Goal: Task Accomplishment & Management: Manage account settings

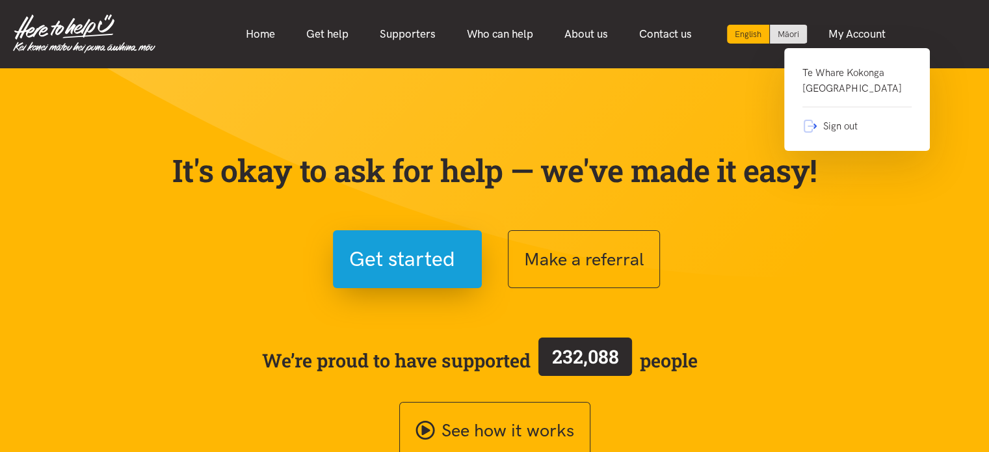
click at [819, 90] on link "Te Whare Kokonga [GEOGRAPHIC_DATA]" at bounding box center [856, 86] width 109 height 42
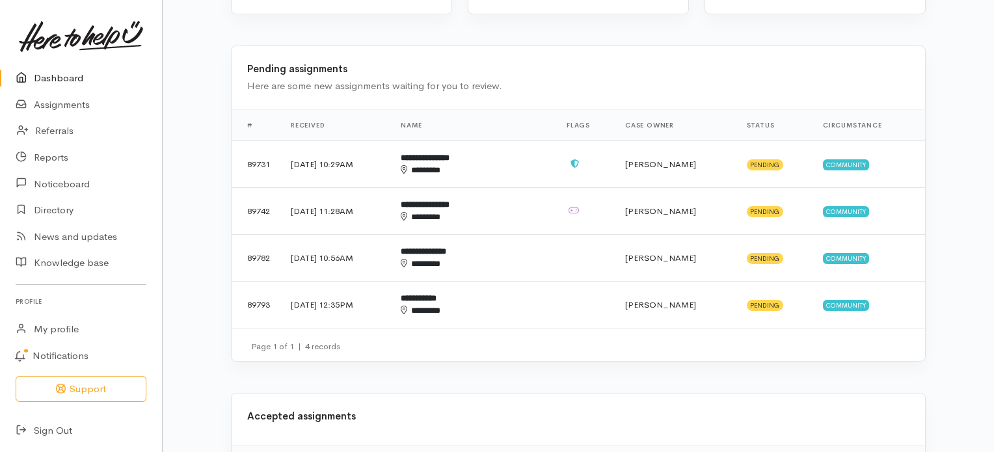
scroll to position [286, 0]
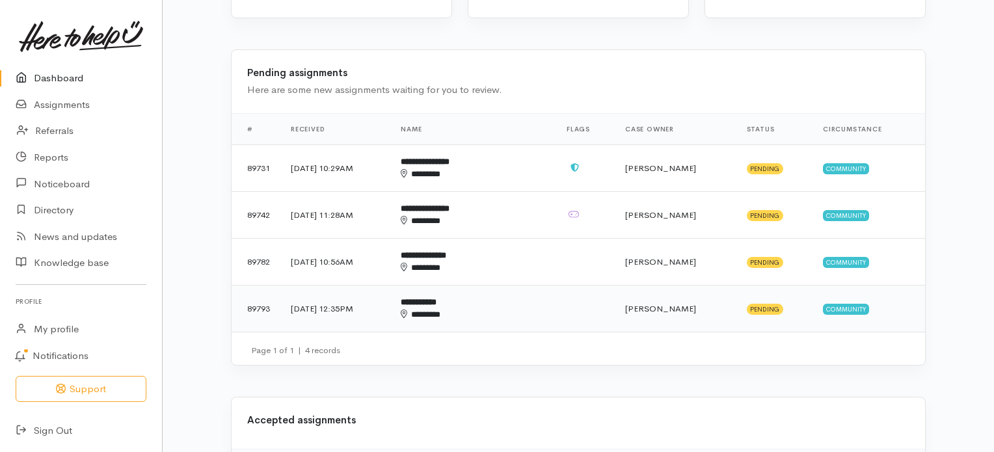
click at [436, 298] on b "**********" at bounding box center [419, 302] width 36 height 8
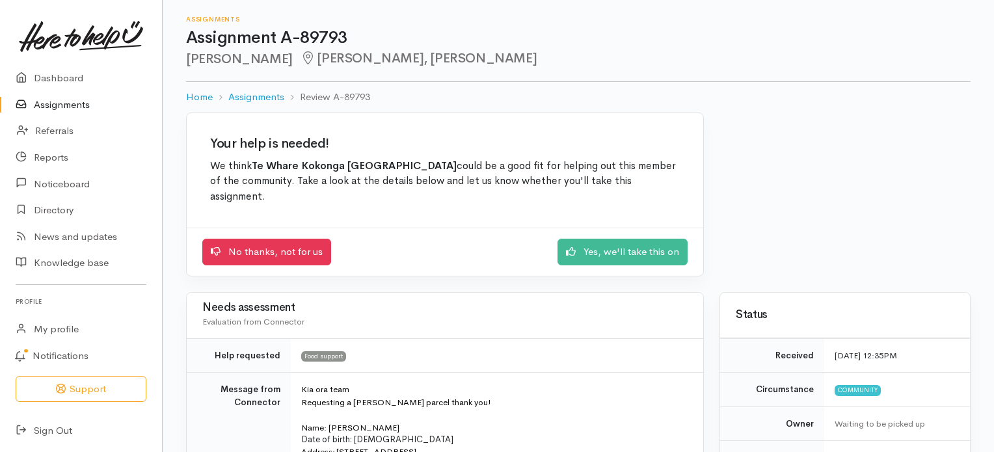
click at [49, 104] on link "Assignments" at bounding box center [81, 105] width 162 height 27
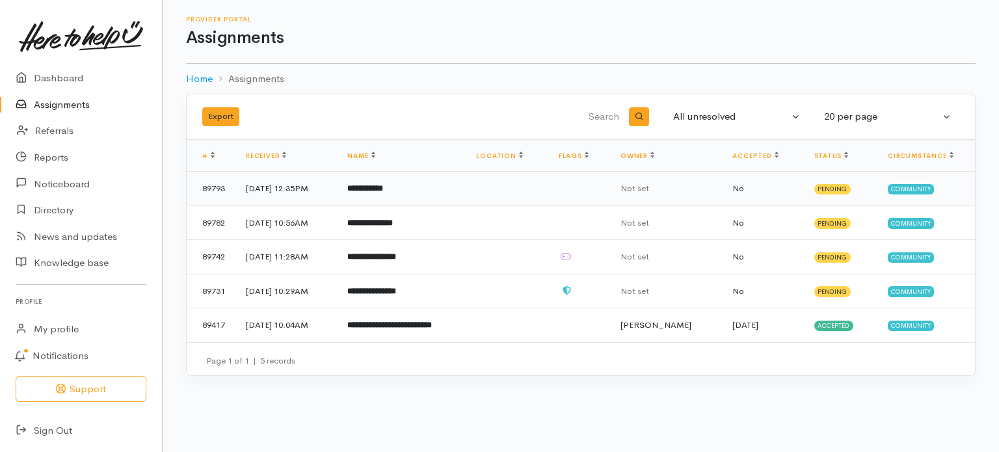
click at [383, 190] on b "**********" at bounding box center [365, 188] width 36 height 8
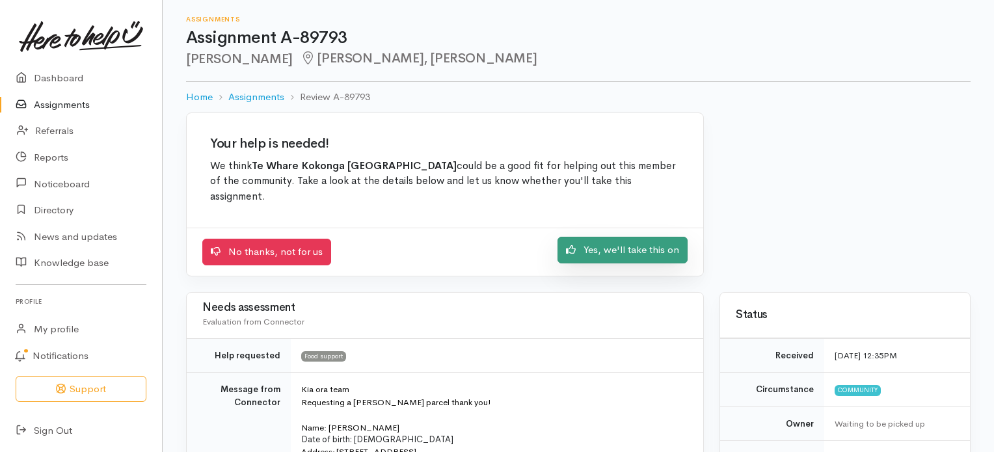
click at [618, 252] on link "Yes, we'll take this on" at bounding box center [622, 250] width 130 height 27
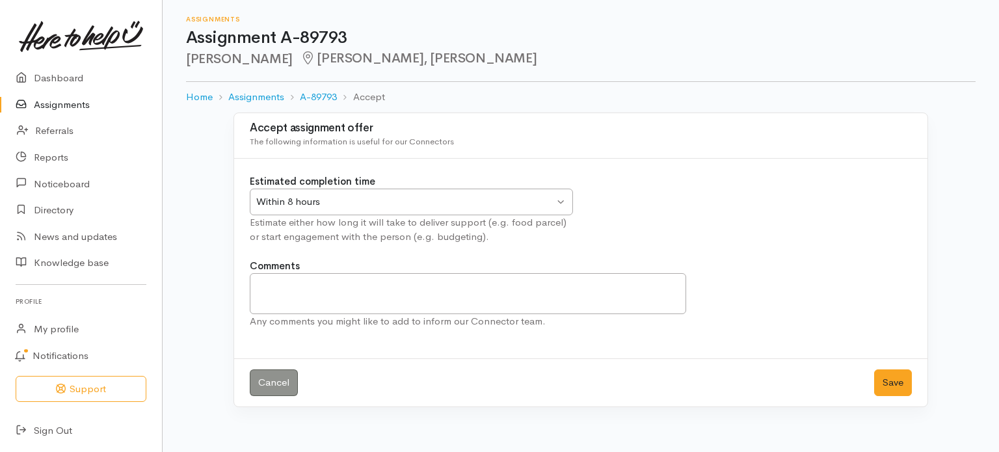
click at [564, 202] on div "Within 8 hours Within 8 hours" at bounding box center [411, 202] width 323 height 27
click at [897, 379] on button "Save" at bounding box center [893, 382] width 38 height 27
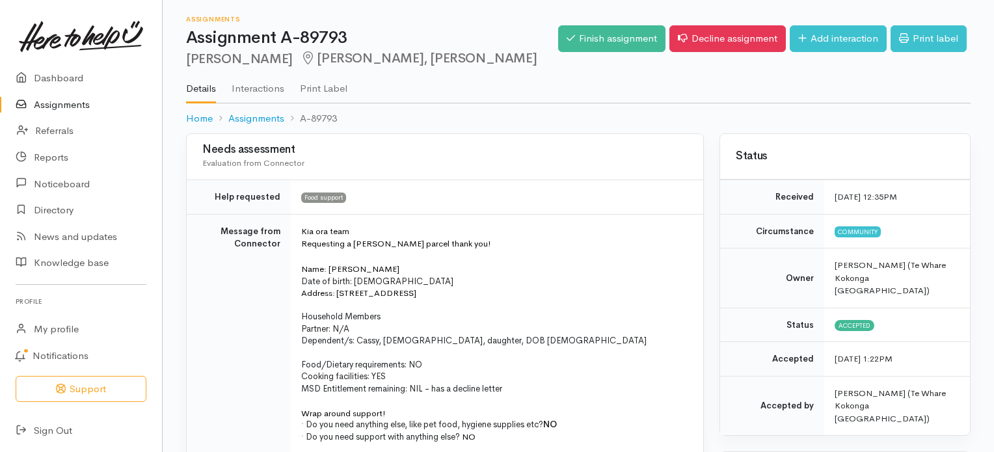
click at [73, 106] on link "Assignments" at bounding box center [81, 105] width 162 height 27
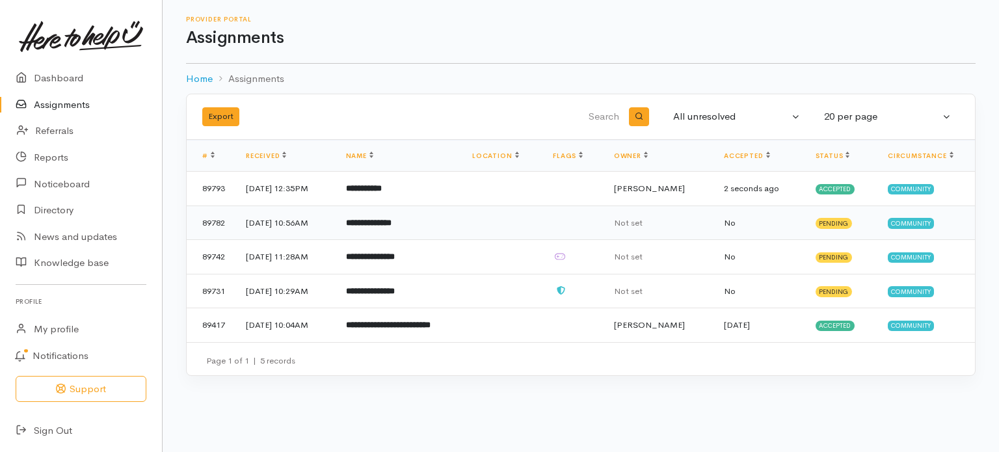
click at [382, 220] on b "**********" at bounding box center [369, 222] width 46 height 8
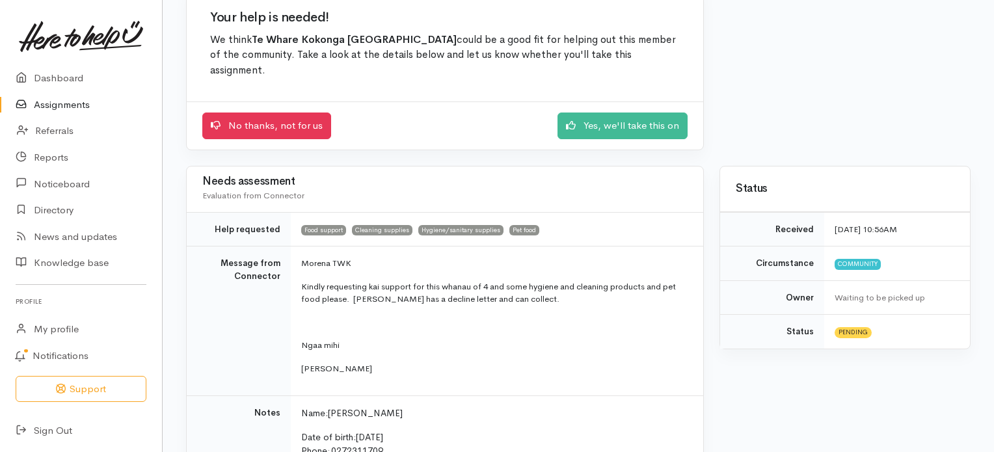
scroll to position [76, 0]
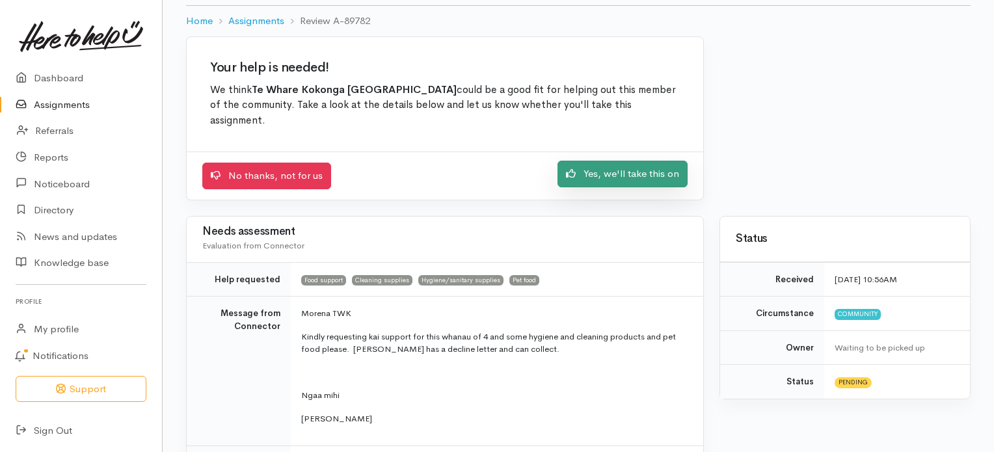
click at [643, 173] on link "Yes, we'll take this on" at bounding box center [622, 174] width 130 height 27
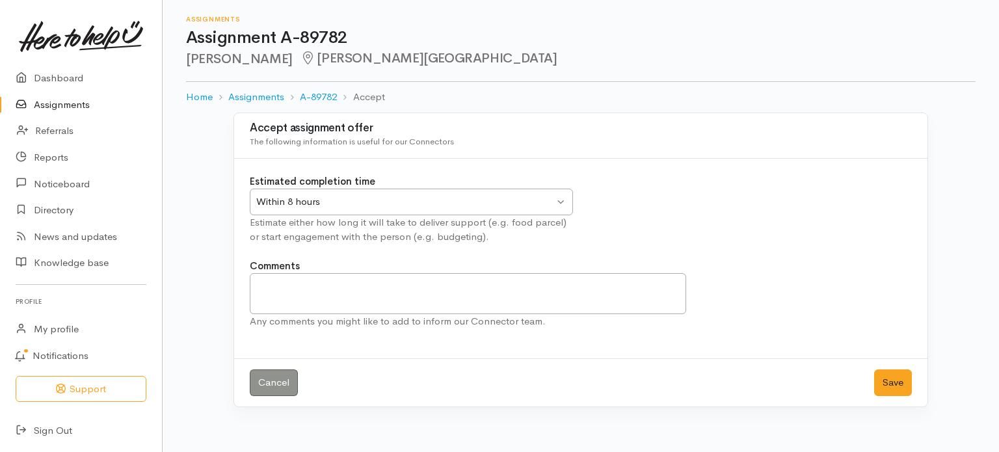
click at [562, 200] on div "Within 8 hours Within 8 hours" at bounding box center [411, 202] width 323 height 27
click at [892, 377] on button "Save" at bounding box center [893, 382] width 38 height 27
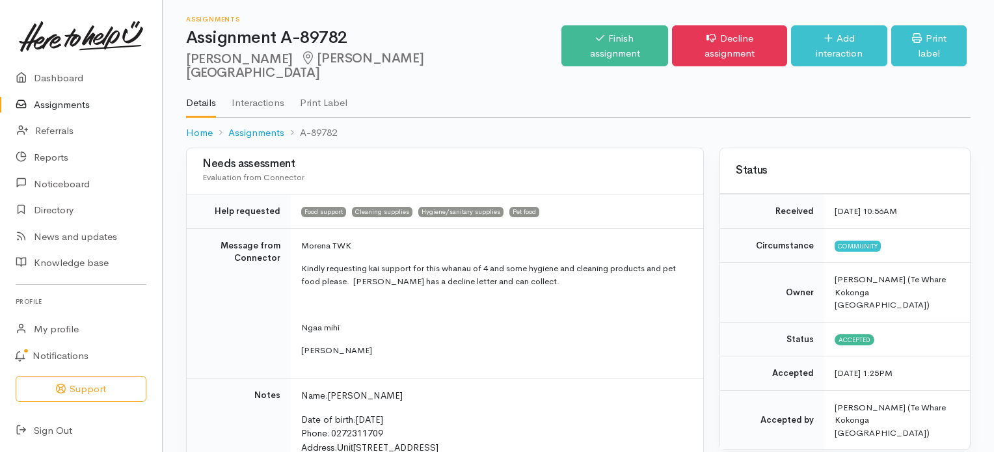
click at [50, 105] on link "Assignments" at bounding box center [81, 105] width 162 height 27
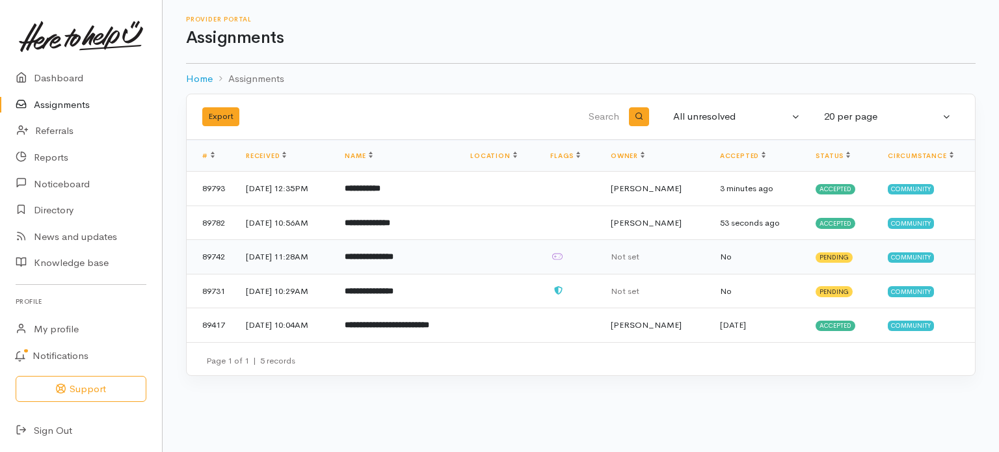
click at [384, 256] on b "**********" at bounding box center [369, 256] width 49 height 8
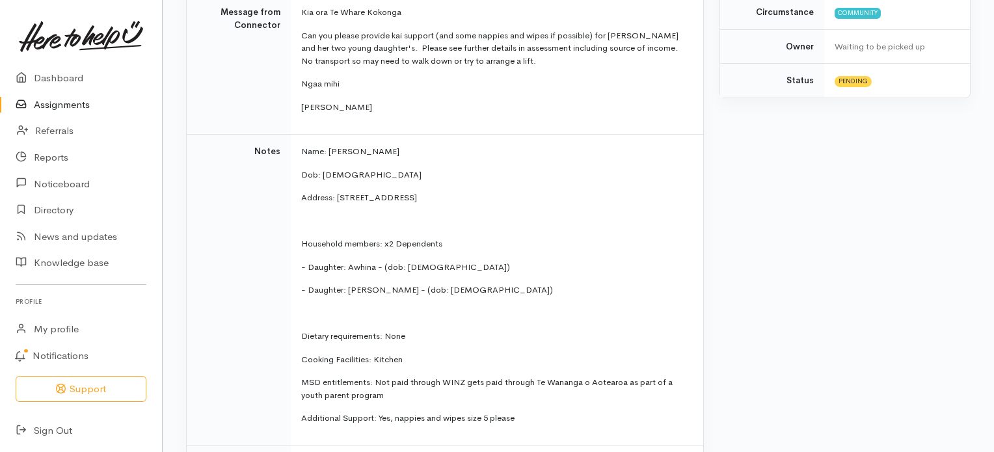
scroll to position [372, 0]
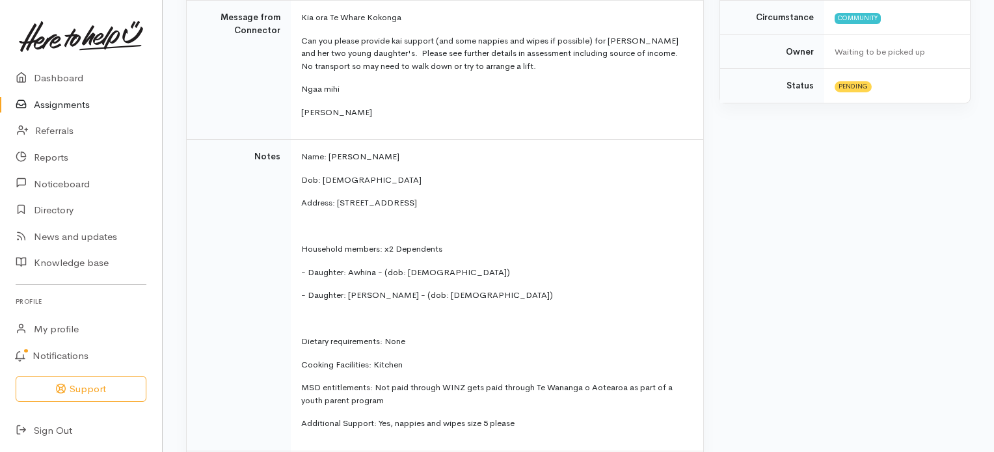
click at [394, 151] on p "Name: [PERSON_NAME]" at bounding box center [494, 156] width 386 height 13
drag, startPoint x: 390, startPoint y: 153, endPoint x: 328, endPoint y: 156, distance: 61.2
click at [328, 156] on p "Name: [PERSON_NAME]" at bounding box center [494, 156] width 386 height 13
copy p "[PERSON_NAME]"
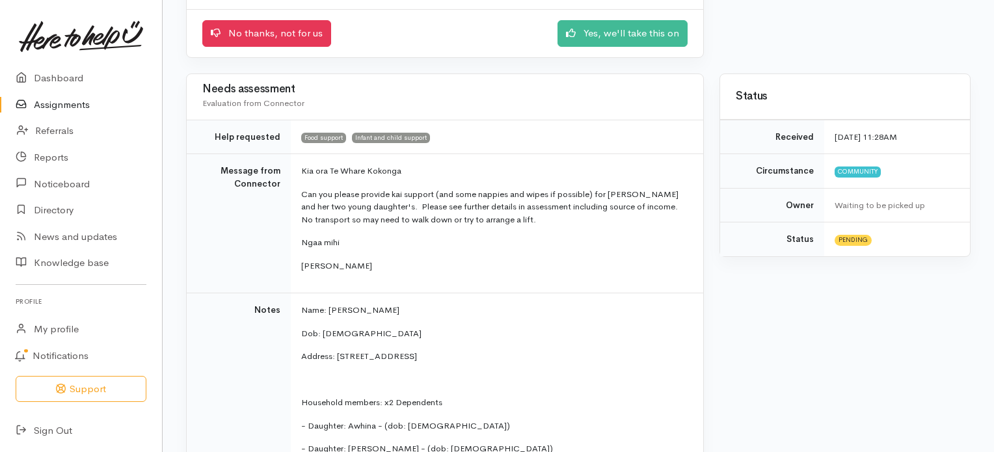
scroll to position [213, 0]
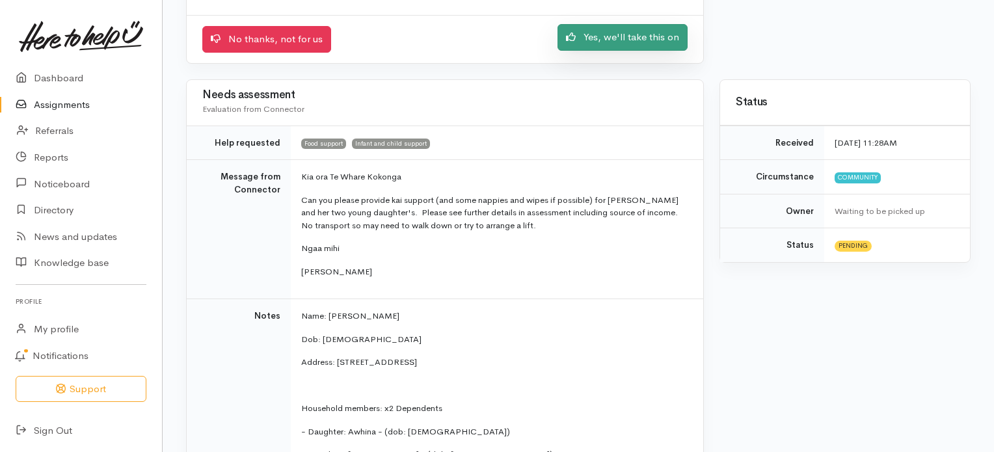
click at [622, 34] on link "Yes, we'll take this on" at bounding box center [622, 37] width 130 height 27
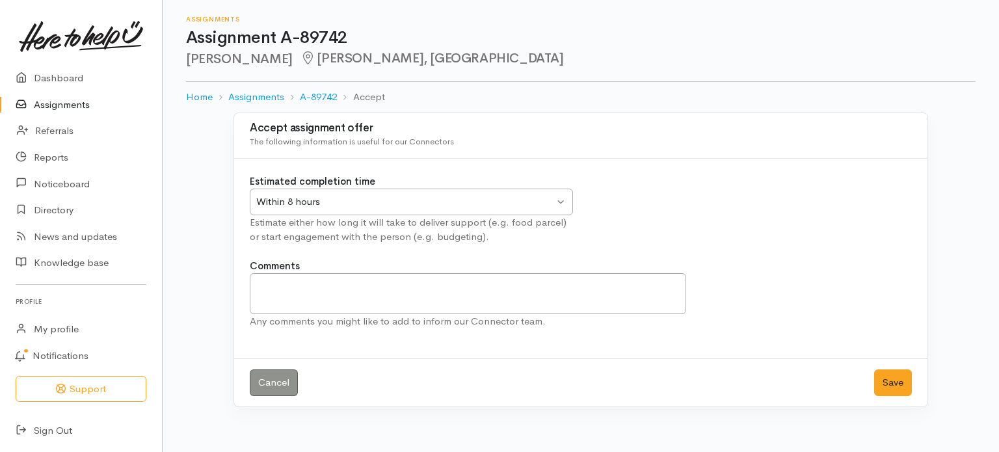
click at [562, 199] on div "Within 8 hours Within 8 hours" at bounding box center [411, 202] width 323 height 27
click at [892, 379] on button "Save" at bounding box center [893, 382] width 38 height 27
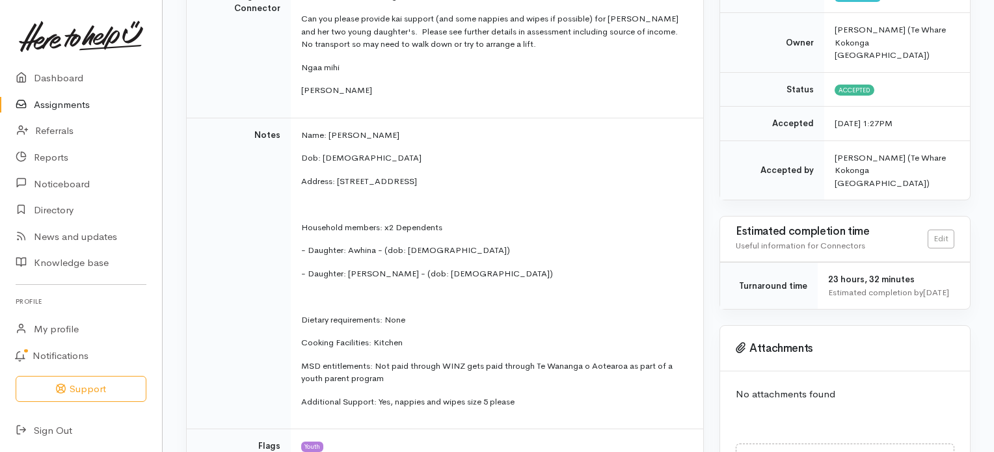
scroll to position [251, 0]
drag, startPoint x: 991, startPoint y: 113, endPoint x: 983, endPoint y: 146, distance: 33.4
drag, startPoint x: 996, startPoint y: 150, endPoint x: 708, endPoint y: 214, distance: 295.0
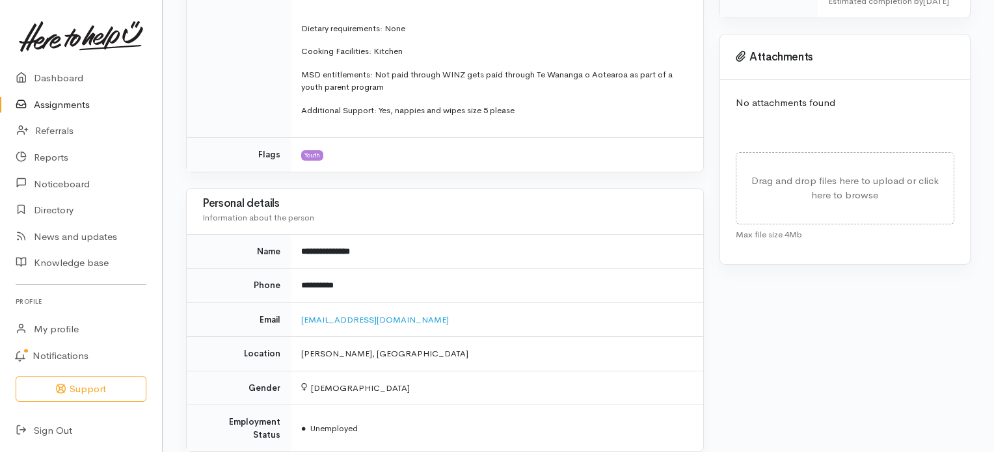
scroll to position [546, 0]
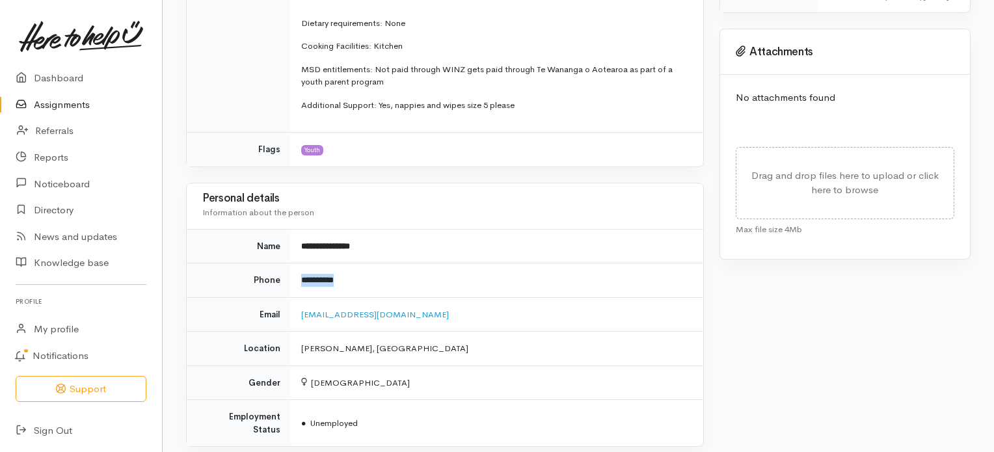
drag, startPoint x: 347, startPoint y: 262, endPoint x: 289, endPoint y: 268, distance: 58.2
click at [289, 268] on tr "**********" at bounding box center [445, 280] width 516 height 34
click at [434, 309] on td "Bethaneydavis123@gmail.com" at bounding box center [497, 314] width 412 height 34
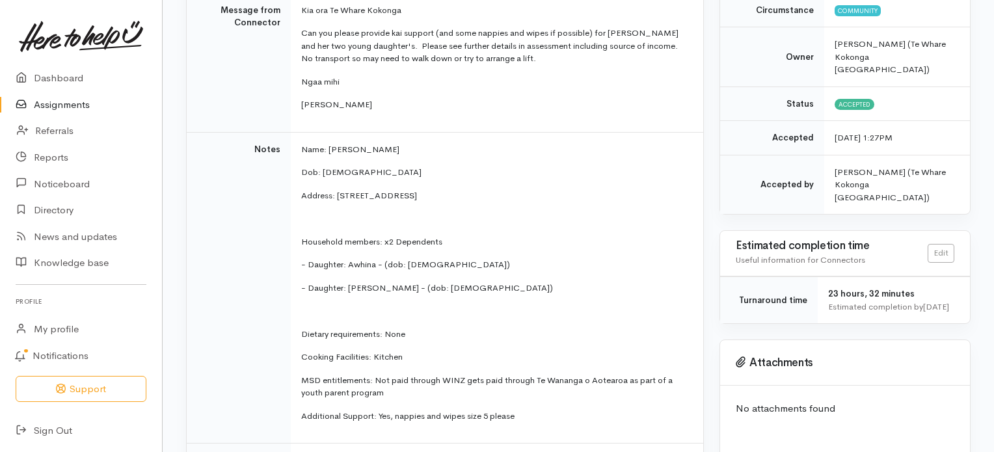
scroll to position [224, 0]
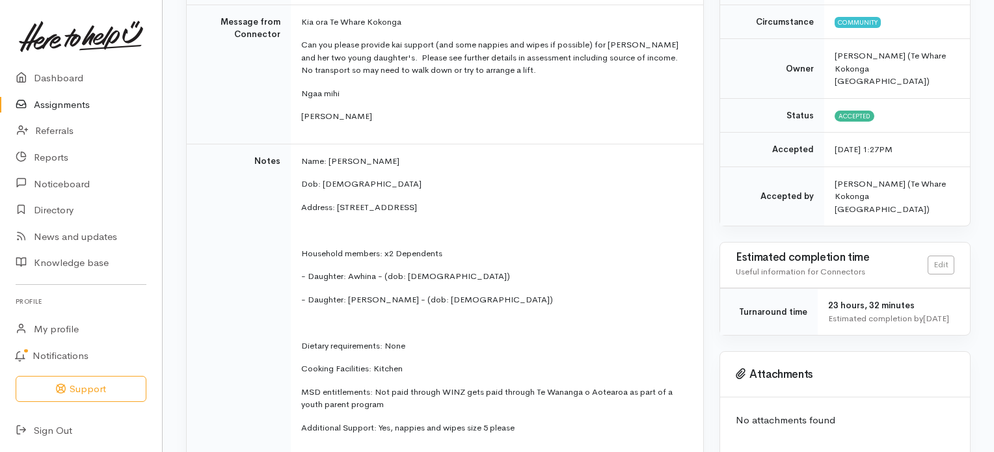
drag, startPoint x: 445, startPoint y: 189, endPoint x: 336, endPoint y: 189, distance: 108.6
click at [336, 201] on p "Address: 4A Mount view Road Melville" at bounding box center [494, 207] width 386 height 13
copy p "4A Mount view Road Melvill"
drag, startPoint x: 362, startPoint y: 166, endPoint x: 322, endPoint y: 174, distance: 41.1
click at [322, 178] on p "Dob: 17/9/2006" at bounding box center [494, 184] width 386 height 13
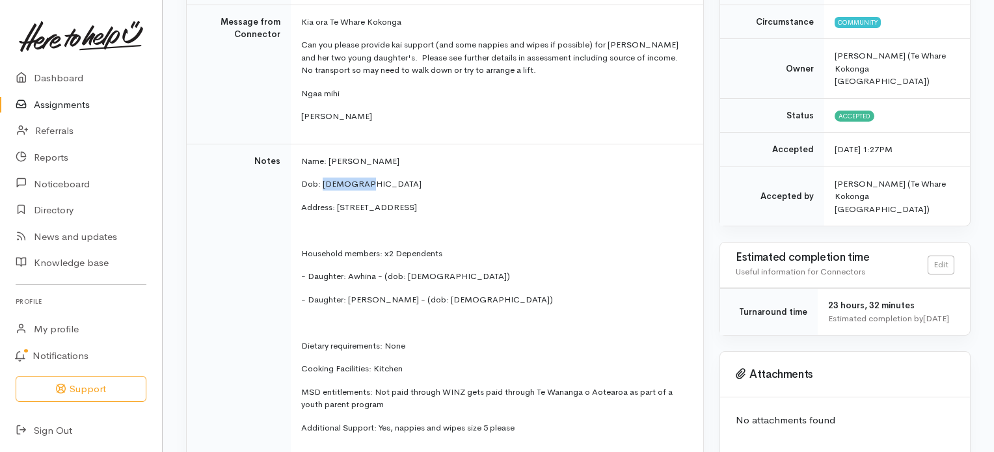
copy p "17/9/2006"
drag, startPoint x: 449, startPoint y: 259, endPoint x: 408, endPoint y: 263, distance: 40.5
click at [408, 270] on p "- Daughter: Awhina - (dob: 12/7/2025)" at bounding box center [494, 276] width 386 height 13
copy p "12/7/2025"
drag, startPoint x: 375, startPoint y: 261, endPoint x: 348, endPoint y: 264, distance: 26.9
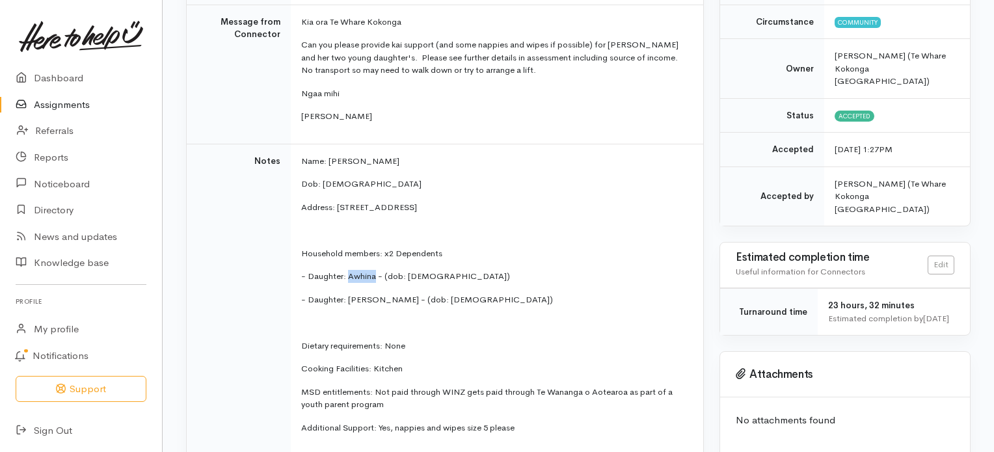
click at [348, 270] on p "- Daughter: Awhina - (dob: 12/7/2025)" at bounding box center [494, 276] width 386 height 13
copy p "Awhina"
click at [378, 296] on td "Name: Bethaney Hagley Dob: 17/9/2006 Address: 4A Mount view Road Melville House…" at bounding box center [497, 299] width 412 height 311
drag, startPoint x: 370, startPoint y: 282, endPoint x: 349, endPoint y: 286, distance: 21.8
click at [349, 293] on p "- Daughter: Amilia - (dob: 28/3/2024)" at bounding box center [494, 299] width 386 height 13
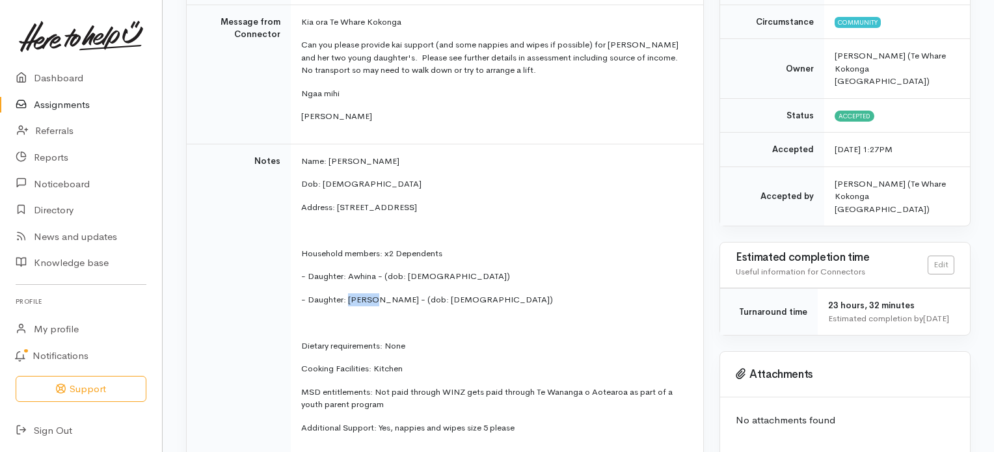
copy p "Amilia"
click at [67, 103] on link "Assignments" at bounding box center [81, 105] width 162 height 27
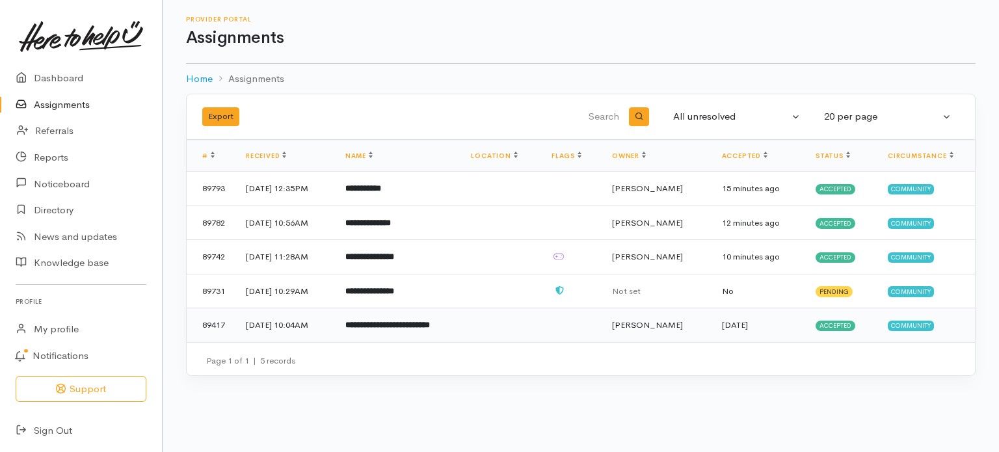
click at [375, 326] on b "**********" at bounding box center [387, 325] width 85 height 8
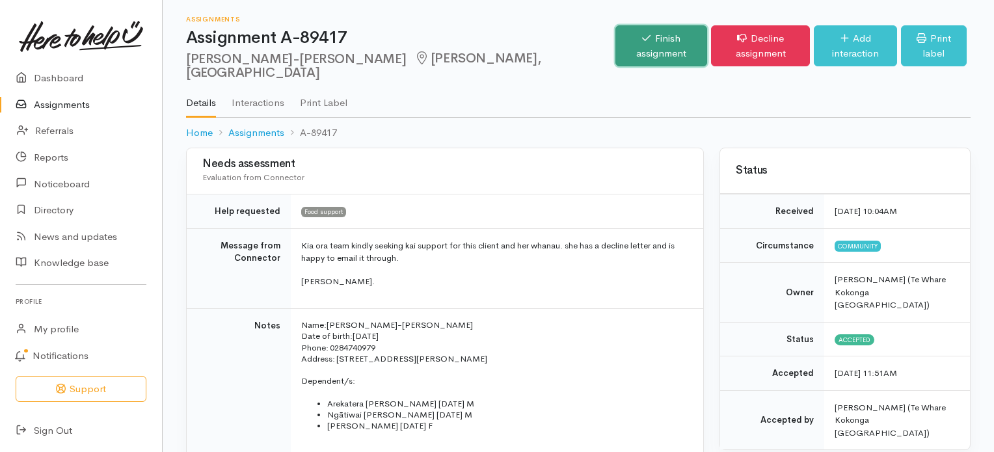
click at [615, 36] on link "Finish assignment" at bounding box center [661, 45] width 92 height 41
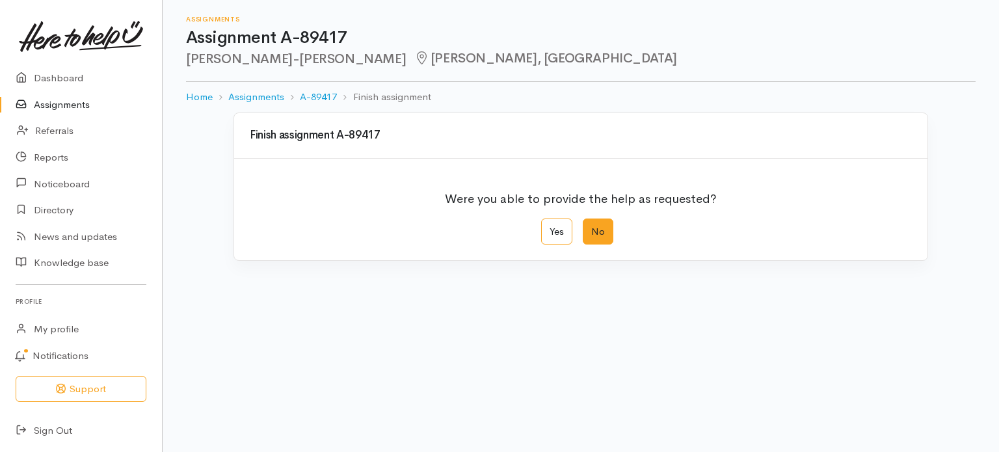
click at [596, 230] on label "No" at bounding box center [598, 231] width 31 height 27
click at [591, 227] on input "No" at bounding box center [587, 222] width 8 height 8
radio input "true"
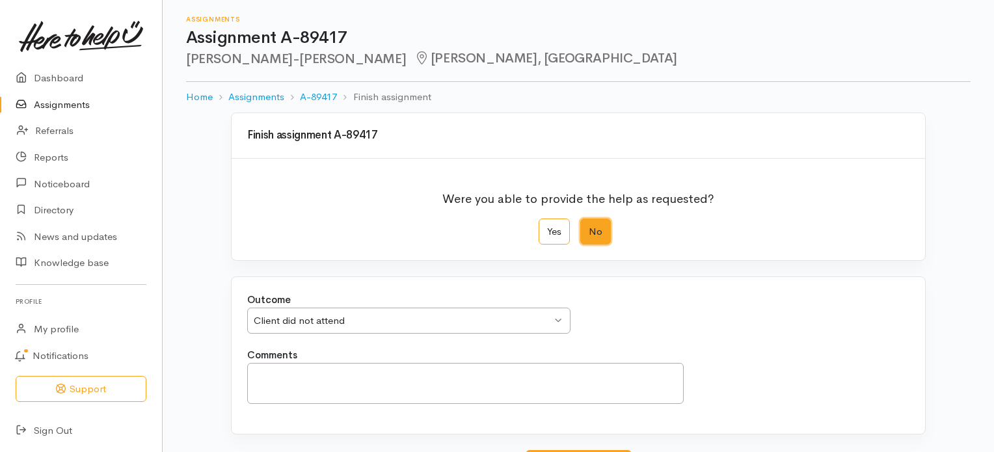
click at [557, 319] on div "Client did not attend Client did not attend" at bounding box center [408, 321] width 323 height 27
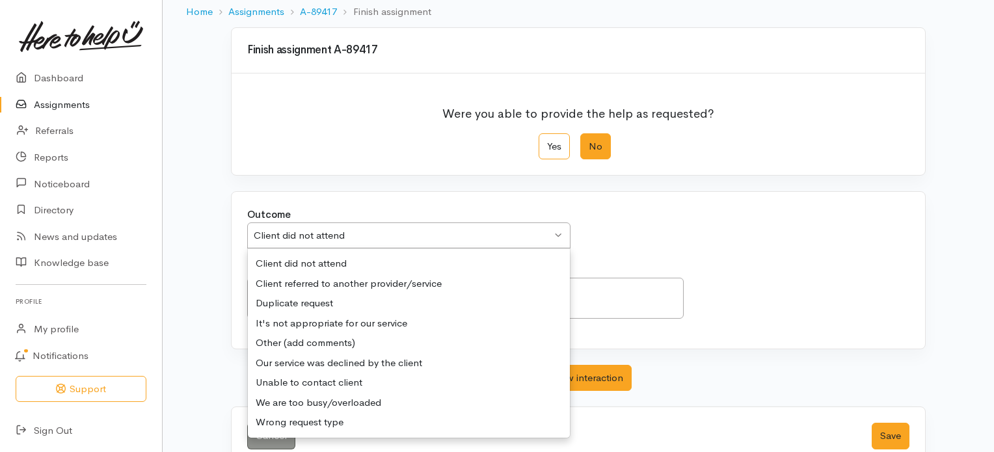
scroll to position [112, 0]
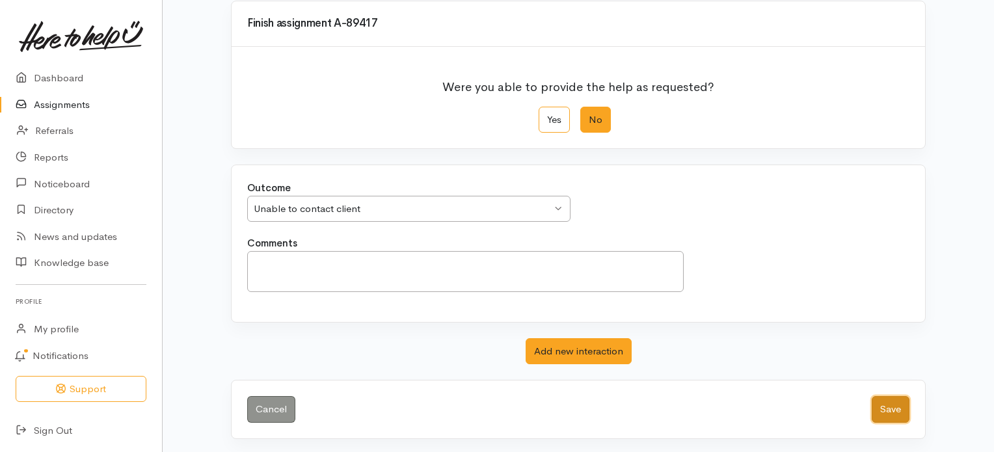
click at [890, 407] on button "Save" at bounding box center [890, 409] width 38 height 27
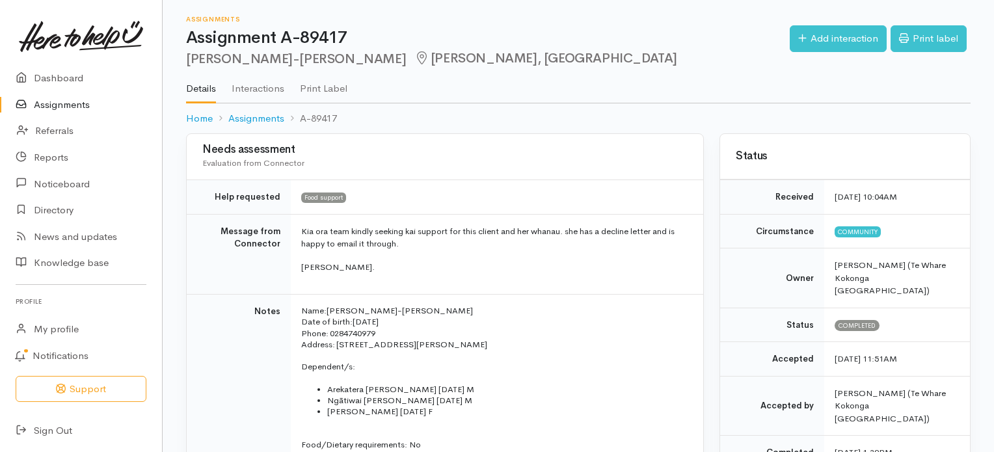
click at [65, 103] on link "Assignments" at bounding box center [81, 105] width 162 height 27
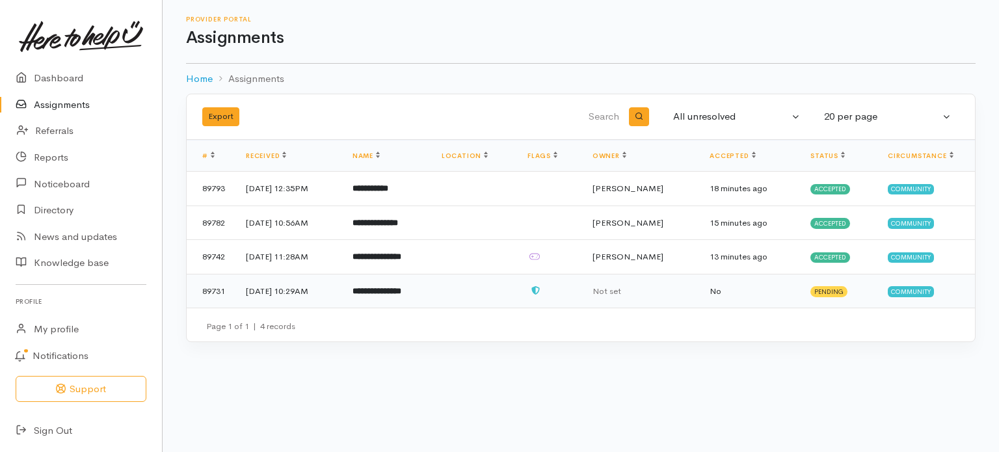
click at [388, 291] on b "**********" at bounding box center [376, 291] width 49 height 8
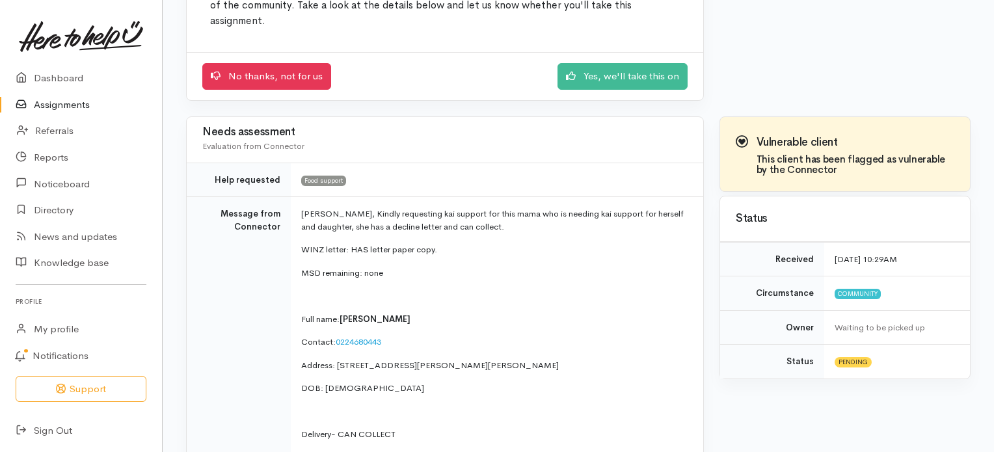
scroll to position [177, 0]
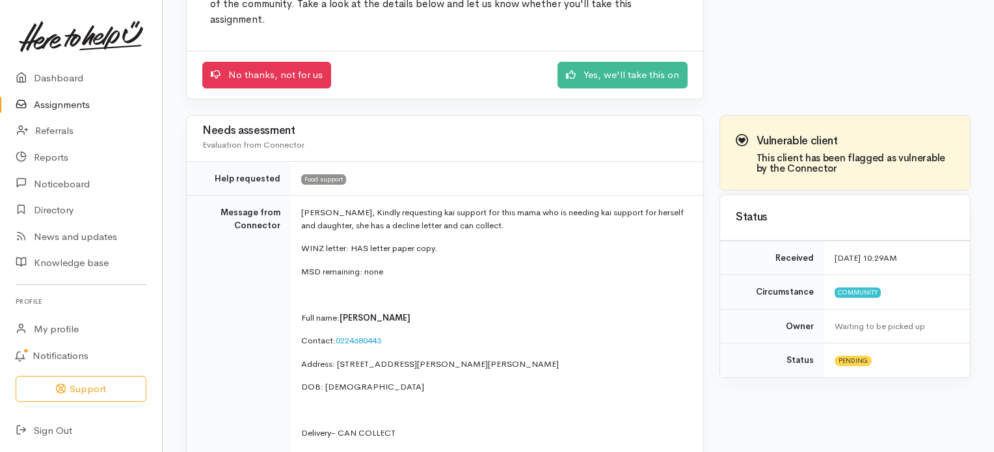
drag, startPoint x: 341, startPoint y: 313, endPoint x: 417, endPoint y: 314, distance: 76.1
click at [417, 314] on p "Full name: [PERSON_NAME]" at bounding box center [494, 317] width 386 height 13
copy span "[PERSON_NAME]"
click at [626, 79] on link "Yes, we'll take this on" at bounding box center [622, 73] width 130 height 27
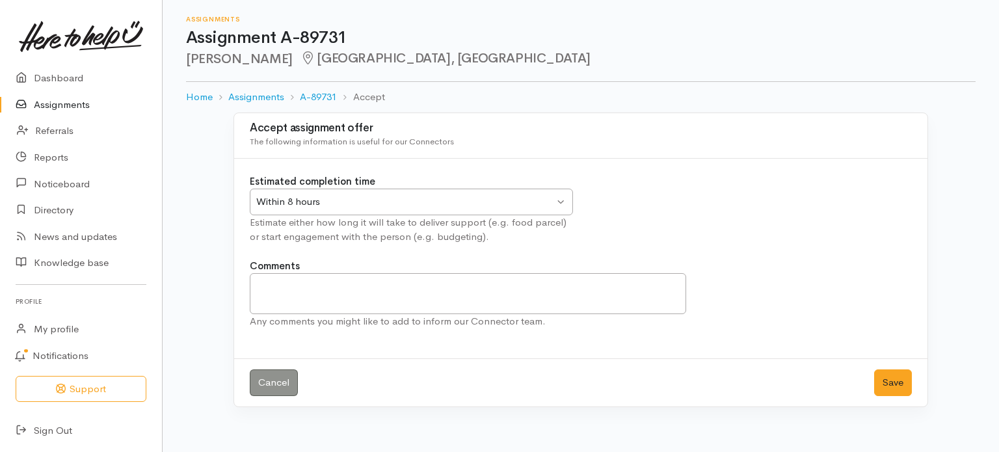
click at [561, 200] on div "Within 8 hours Within 8 hours" at bounding box center [411, 202] width 323 height 27
click at [886, 379] on button "Save" at bounding box center [893, 382] width 38 height 27
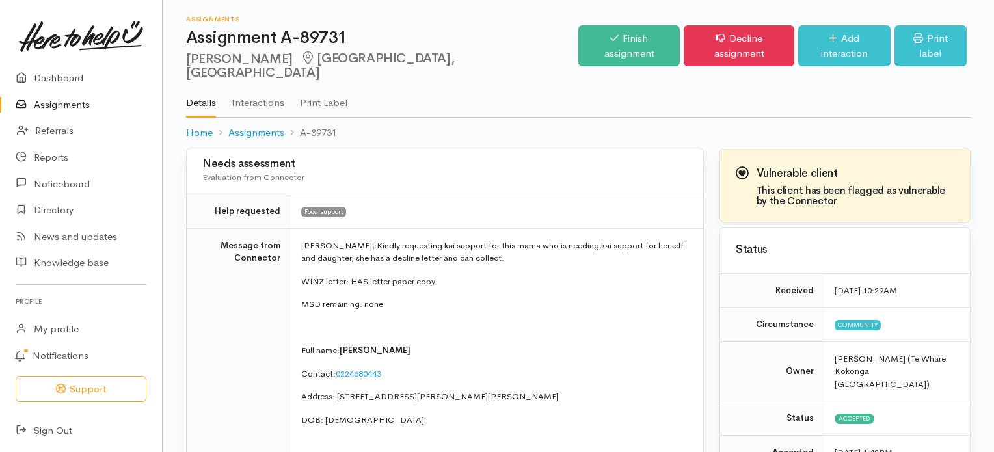
click at [76, 101] on link "Assignments" at bounding box center [81, 105] width 162 height 27
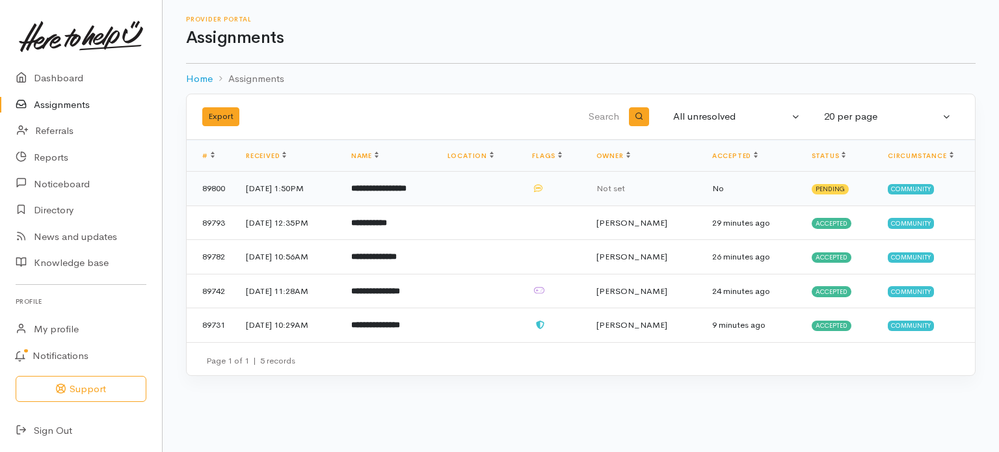
click at [401, 188] on b "**********" at bounding box center [378, 188] width 55 height 8
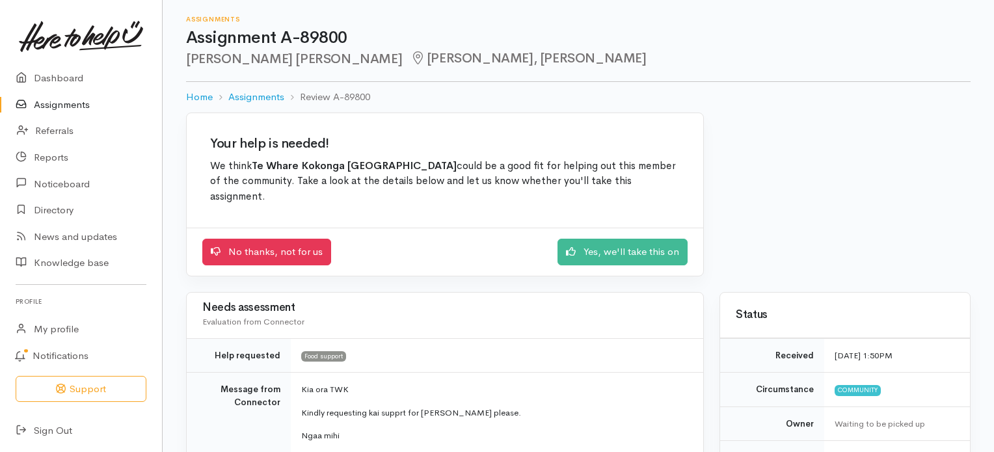
click at [72, 105] on link "Assignments" at bounding box center [81, 105] width 162 height 27
